Goal: Information Seeking & Learning: Learn about a topic

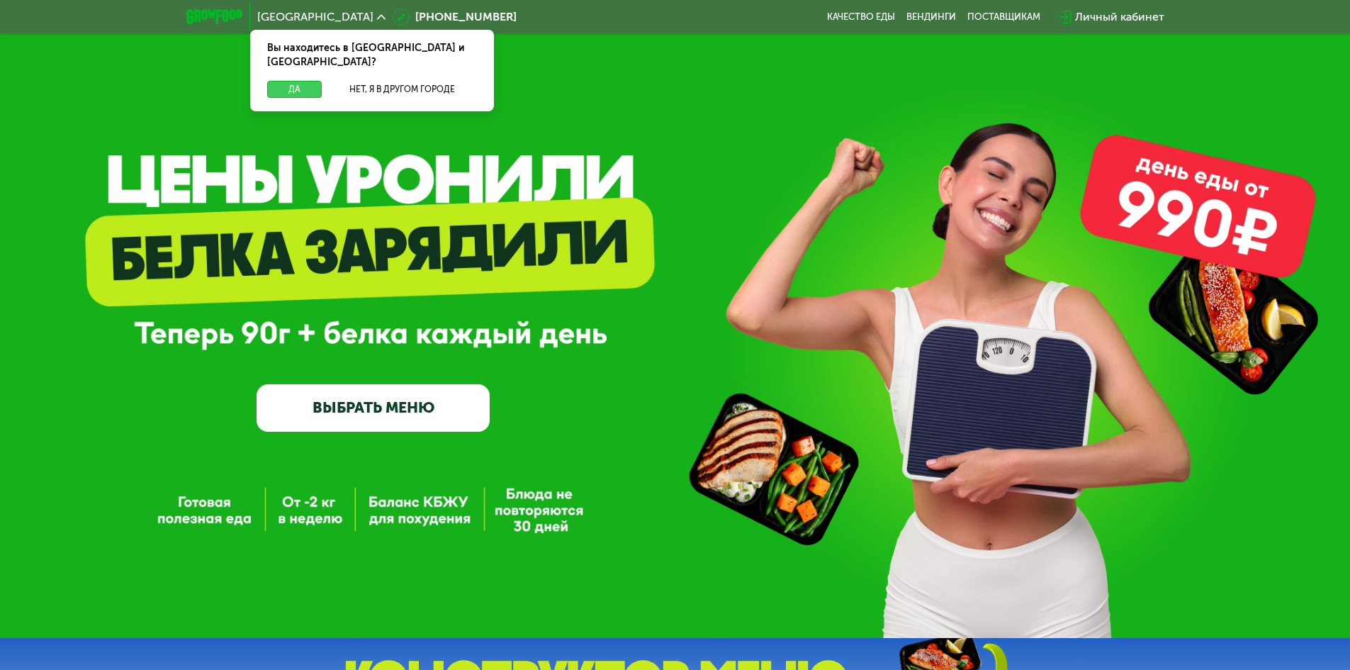
click at [293, 81] on button "Да" at bounding box center [294, 89] width 55 height 17
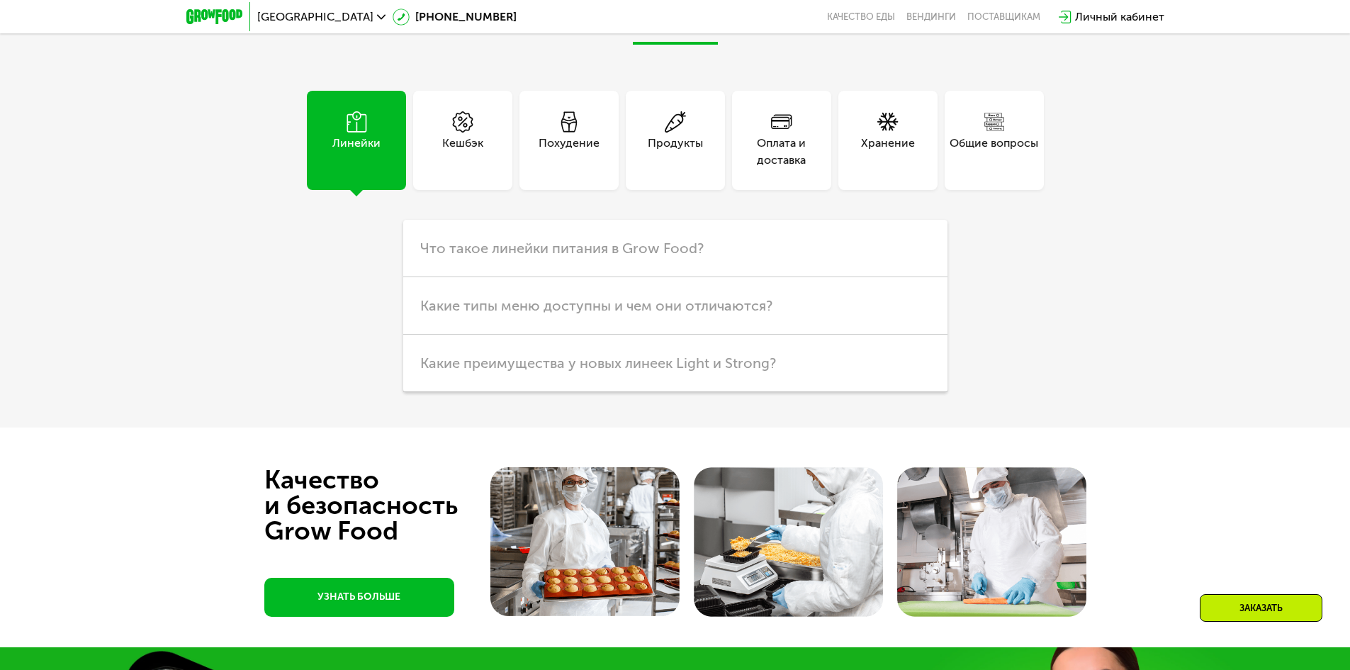
scroll to position [3656, 0]
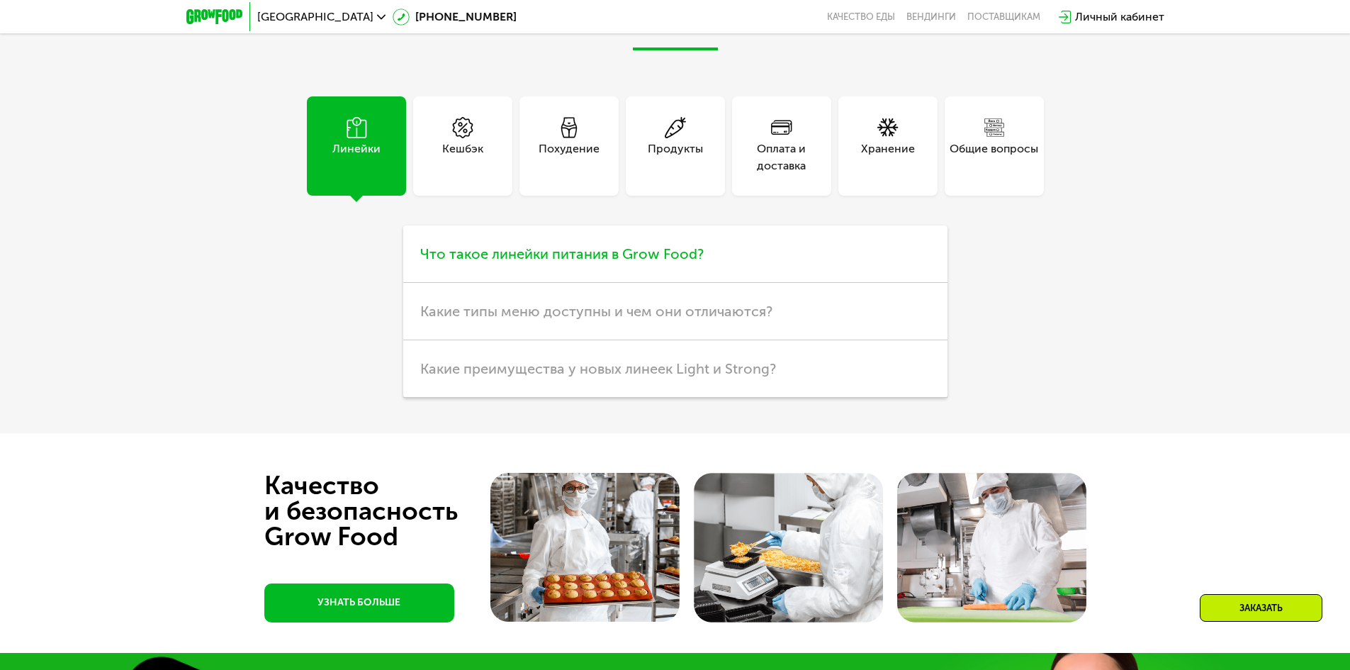
click at [488, 262] on span "Что такое линейки питания в Grow Food?" at bounding box center [561, 253] width 283 height 17
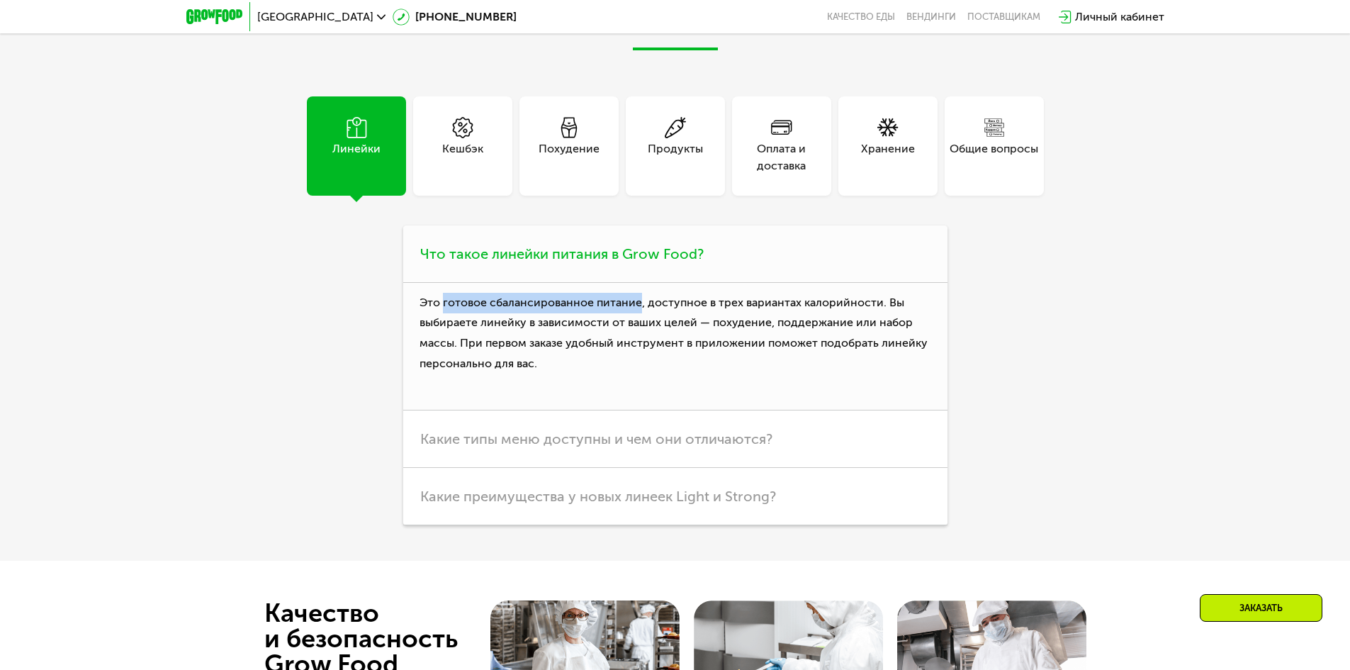
drag, startPoint x: 444, startPoint y: 417, endPoint x: 639, endPoint y: 417, distance: 194.9
click at [639, 410] on p "Это готовое сбалансированное питание, доступное в трех вариантах калорийности. …" at bounding box center [675, 347] width 544 height 128
copy p "готовое сбалансированное питание"
